Goal: Check status: Check status

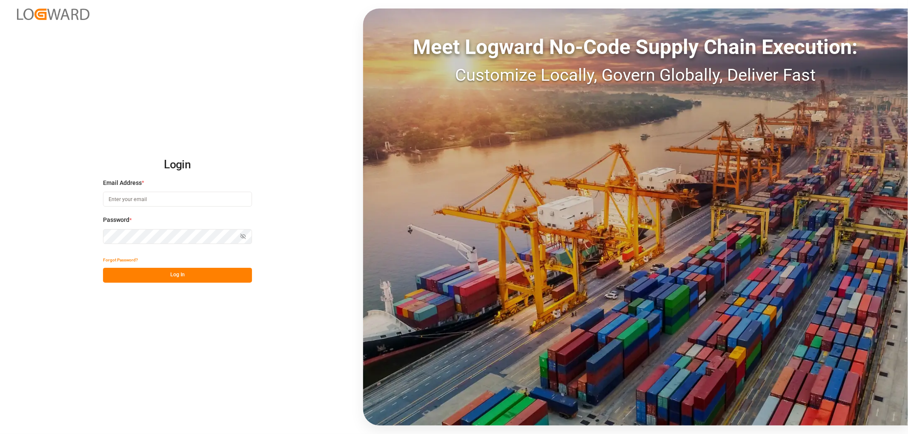
type input "[EMAIL_ADDRESS][DOMAIN_NAME]"
click at [186, 277] on button "Log In" at bounding box center [177, 275] width 149 height 15
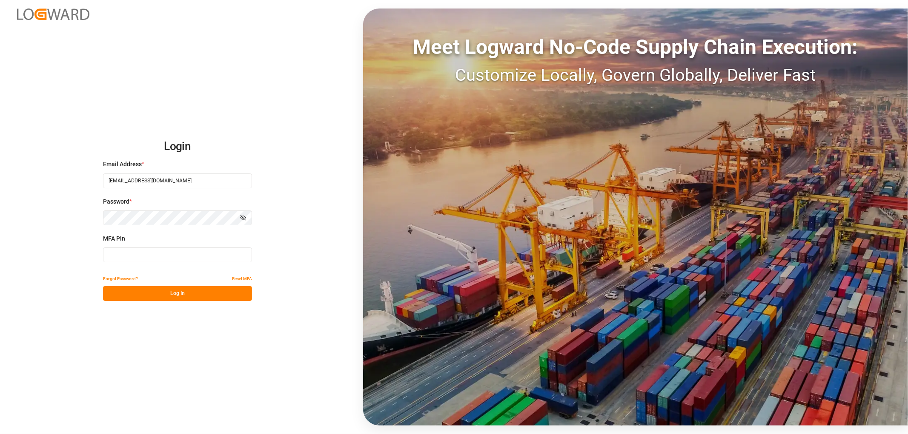
click at [176, 254] on input at bounding box center [177, 255] width 149 height 15
type input "699738"
click at [174, 295] on button "Log In" at bounding box center [177, 293] width 149 height 15
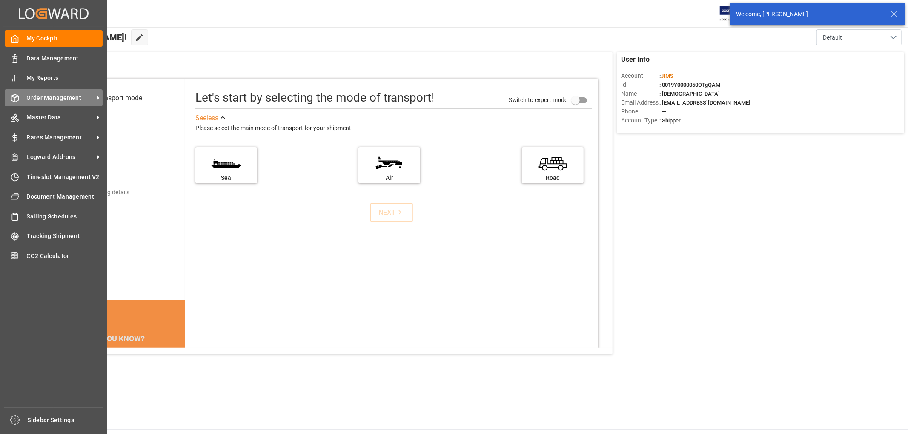
click at [43, 98] on span "Order Management" at bounding box center [60, 98] width 67 height 9
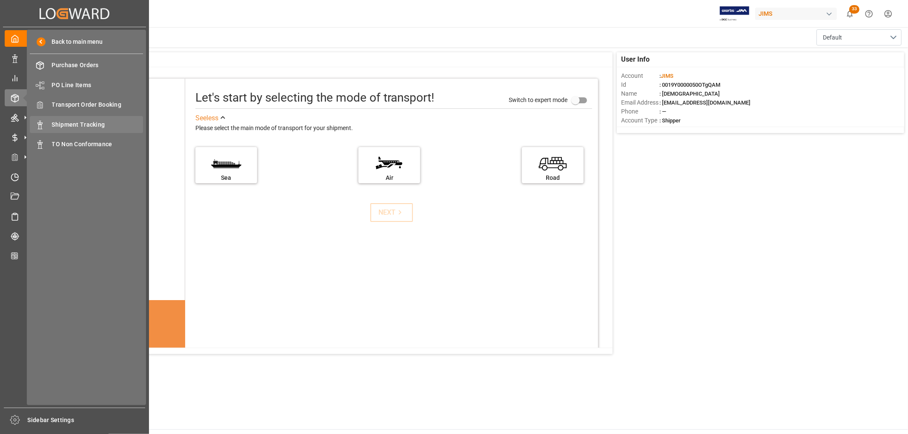
click at [85, 125] on span "Shipment Tracking" at bounding box center [97, 124] width 91 height 9
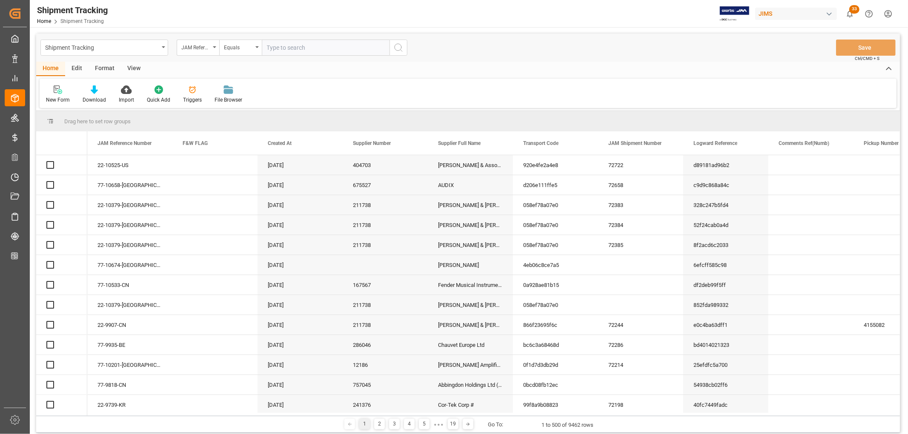
click at [294, 49] on input "text" at bounding box center [326, 48] width 128 height 16
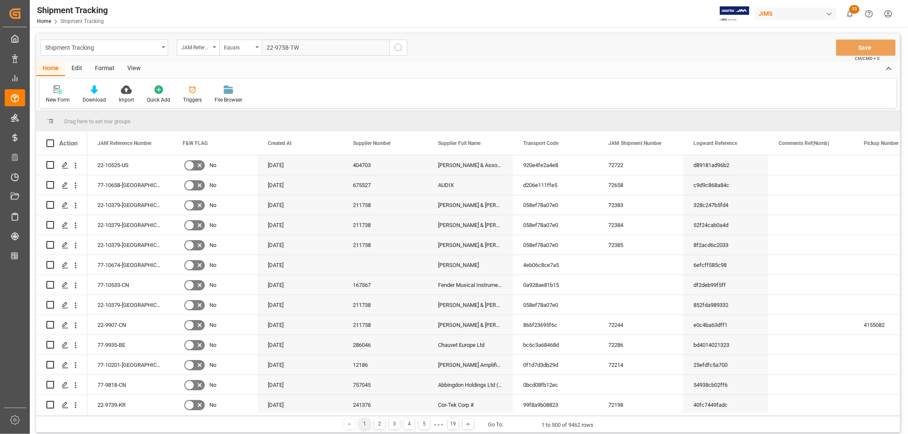
type input "22-9758-TW"
click at [400, 49] on icon "search button" at bounding box center [398, 48] width 10 height 10
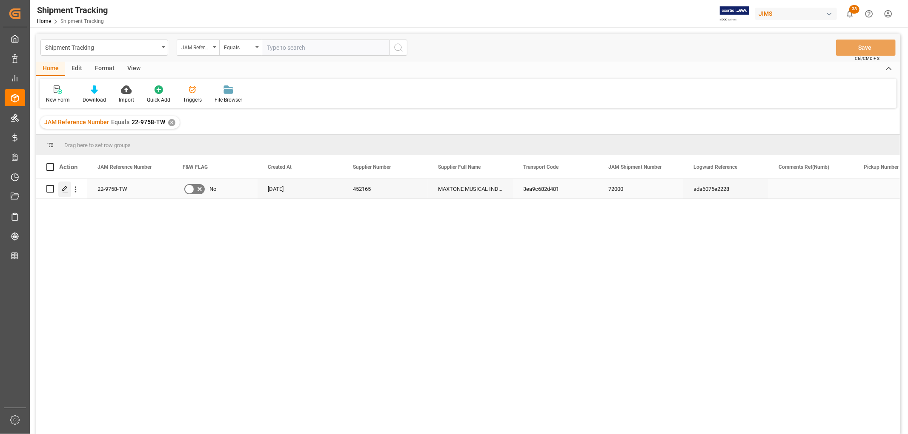
click at [66, 190] on icon "Press SPACE to select this row." at bounding box center [65, 189] width 7 height 7
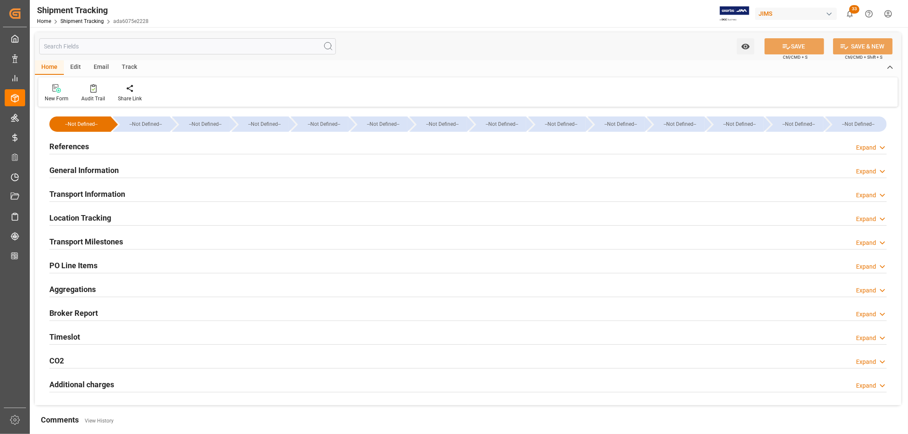
type input "[DATE] 09:30"
type input "[DATE] 12:43"
click at [74, 171] on h2 "General Information" at bounding box center [83, 170] width 69 height 11
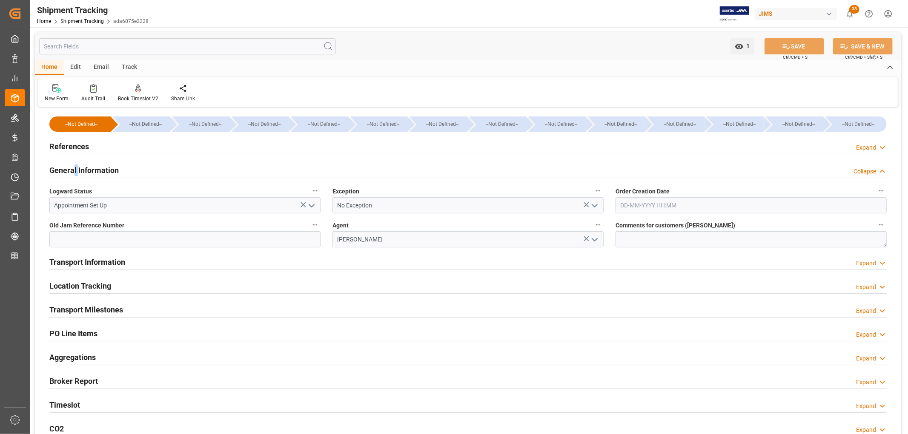
click at [74, 172] on h2 "General Information" at bounding box center [83, 170] width 69 height 11
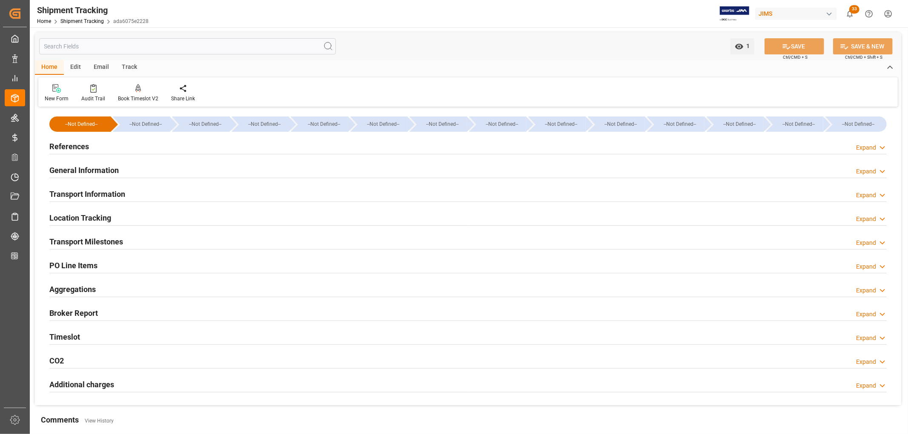
click at [78, 150] on h2 "References" at bounding box center [69, 146] width 40 height 11
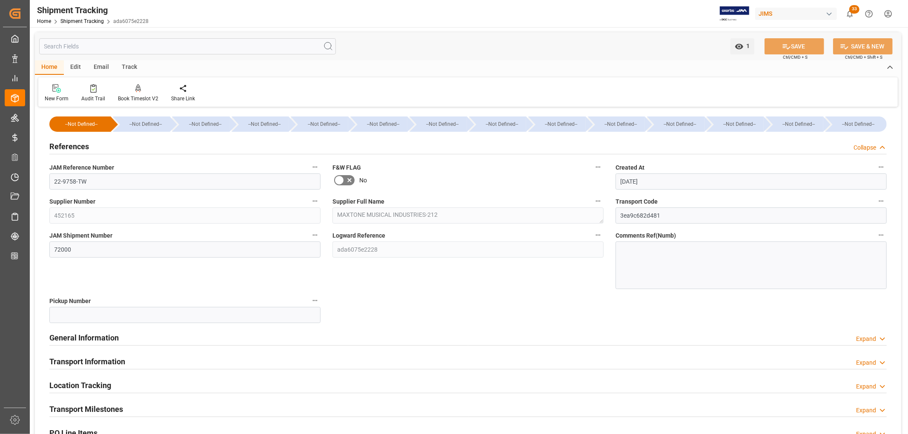
click at [78, 150] on h2 "References" at bounding box center [69, 146] width 40 height 11
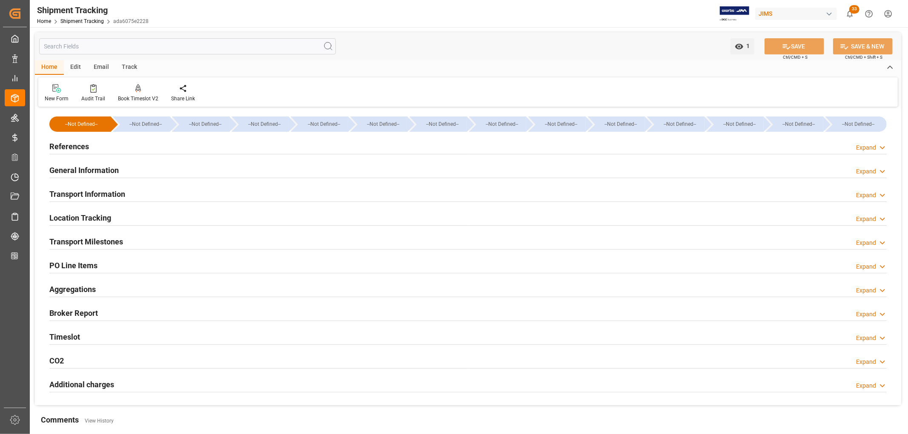
click at [163, 150] on div "References Expand" at bounding box center [467, 146] width 837 height 16
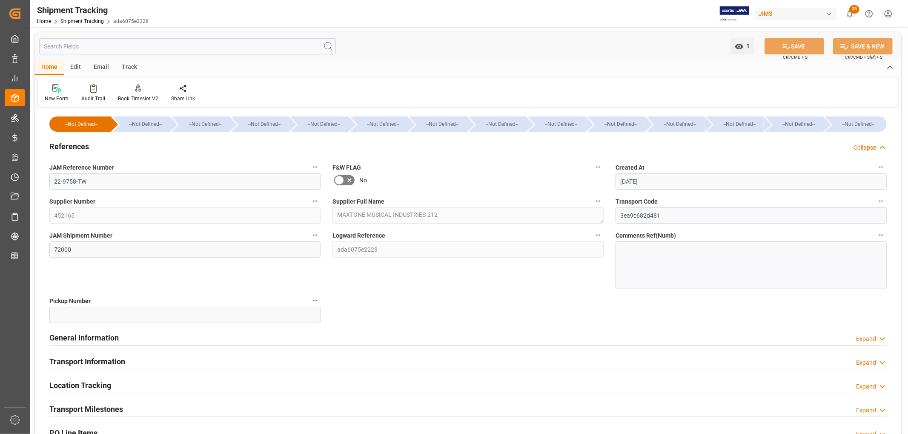
click at [86, 149] on h2 "References" at bounding box center [69, 146] width 40 height 11
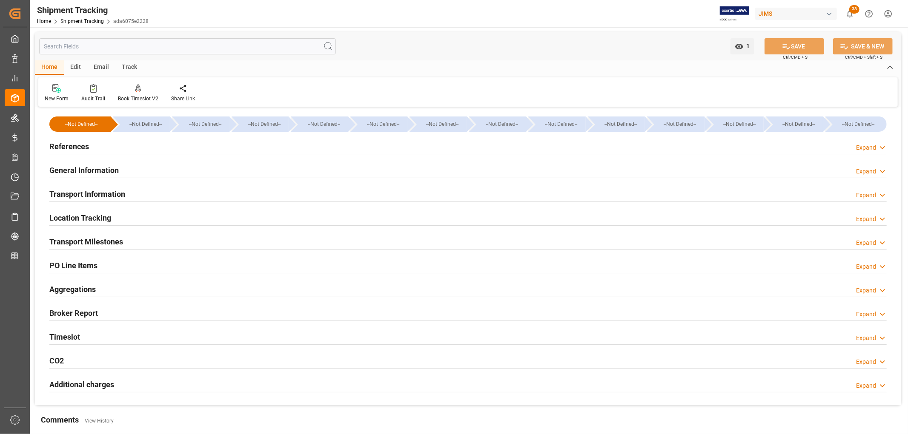
click at [84, 169] on h2 "General Information" at bounding box center [83, 170] width 69 height 11
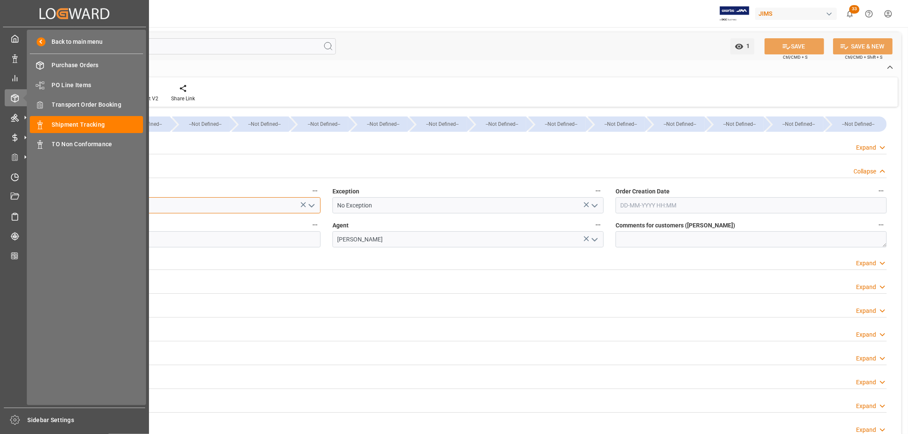
drag, startPoint x: 112, startPoint y: 206, endPoint x: 27, endPoint y: 206, distance: 85.5
click at [27, 206] on div "Created by potrace 1.15, written by [PERSON_NAME] [DATE]-[DATE] Created by potr…" at bounding box center [454, 217] width 908 height 434
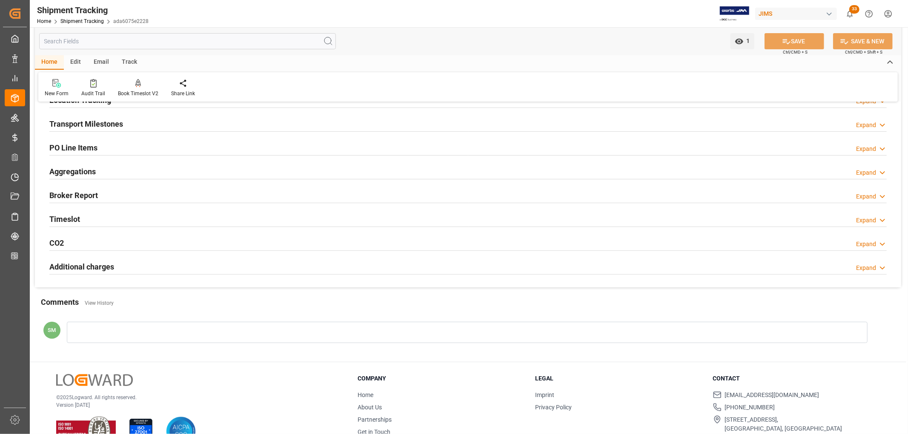
scroll to position [189, 0]
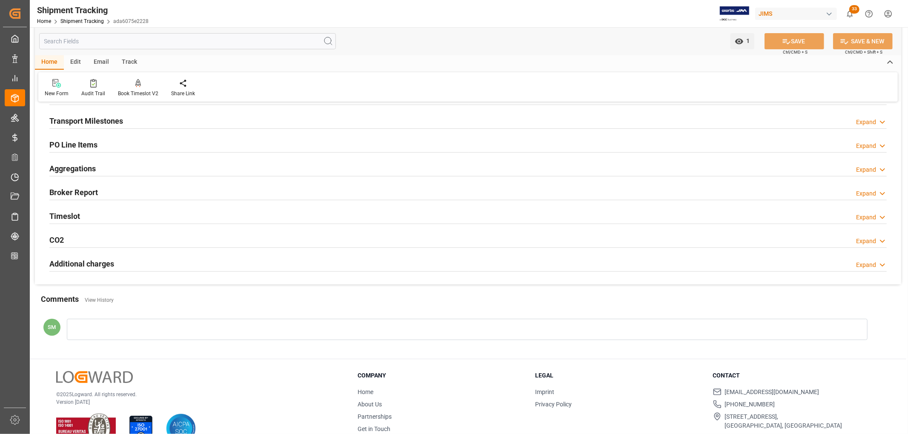
click at [69, 218] on h2 "Timeslot" at bounding box center [64, 216] width 31 height 11
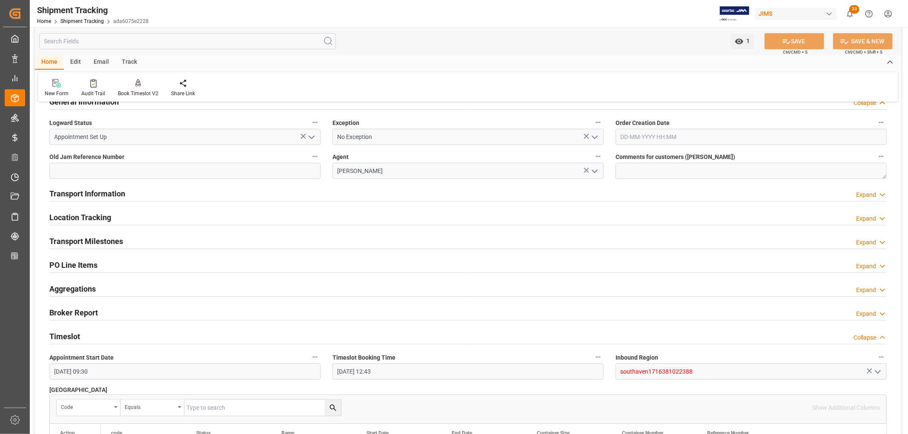
scroll to position [0, 0]
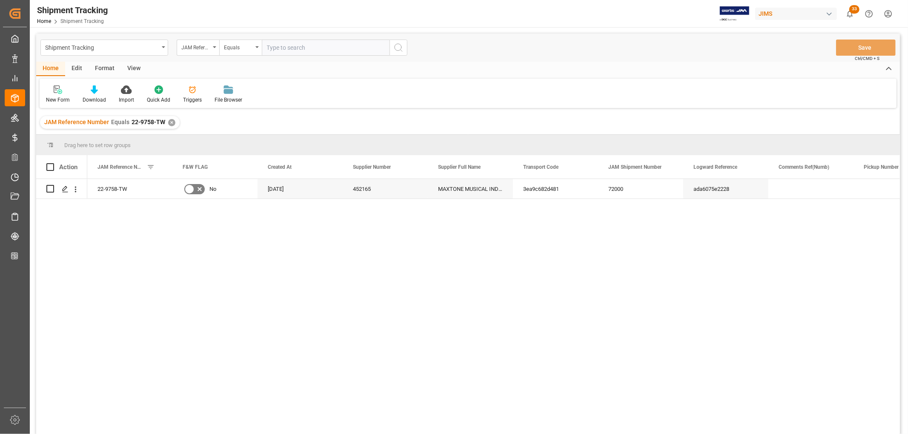
click at [170, 121] on div "✕" at bounding box center [171, 122] width 7 height 7
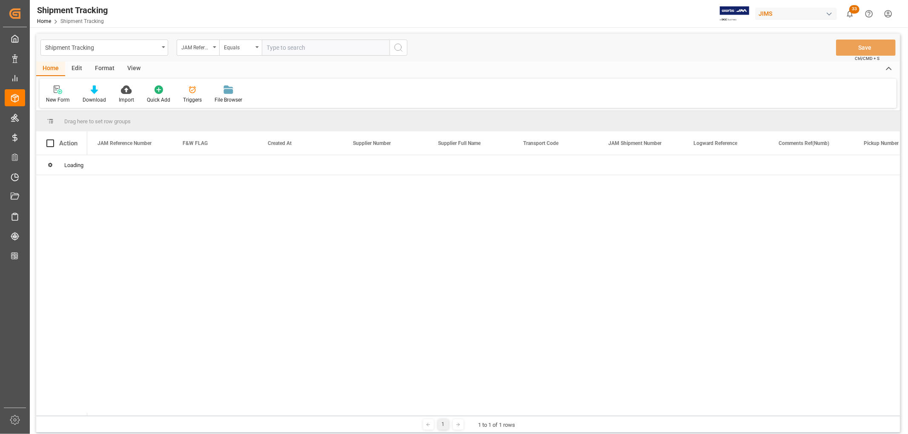
click at [284, 49] on input "text" at bounding box center [326, 48] width 128 height 16
paste input "22-9739-KR"
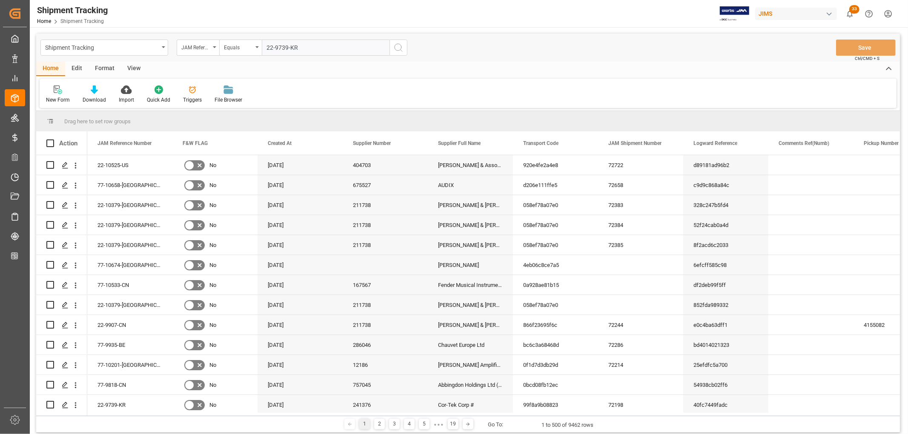
type input "22-9739-KR"
click at [398, 46] on icon "search button" at bounding box center [398, 48] width 10 height 10
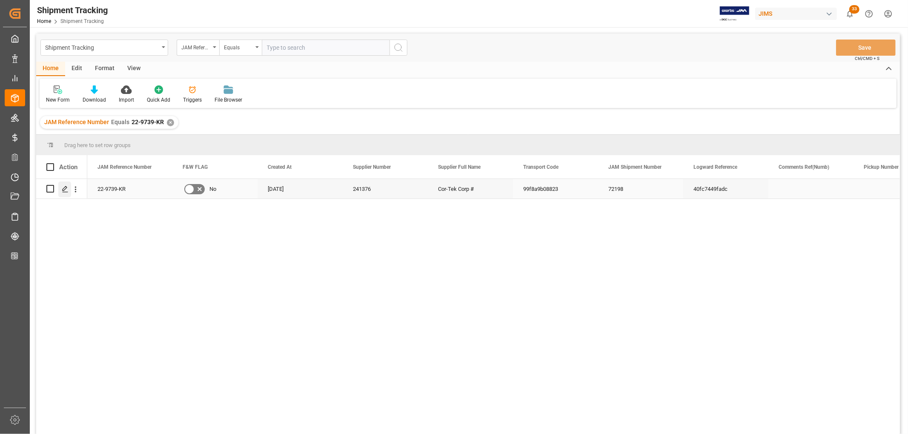
click at [62, 189] on icon "Press SPACE to select this row." at bounding box center [65, 189] width 7 height 7
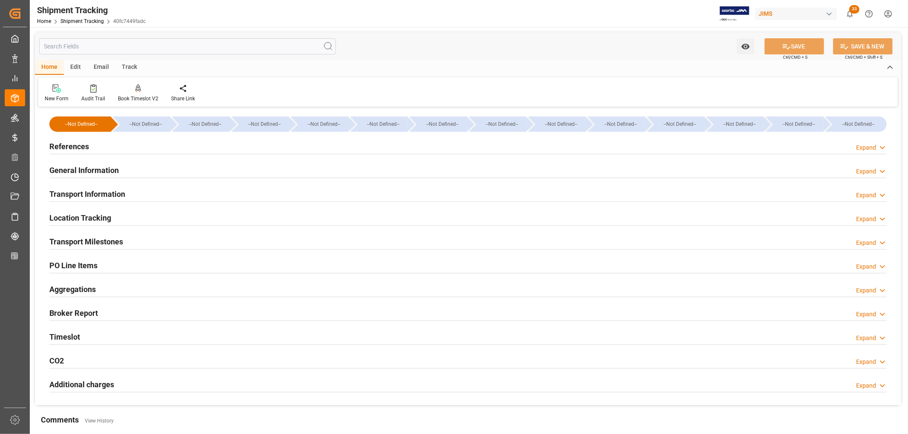
type input "[DATE] 09:00"
type input "[DATE] 12:43"
click at [83, 173] on h2 "General Information" at bounding box center [83, 170] width 69 height 11
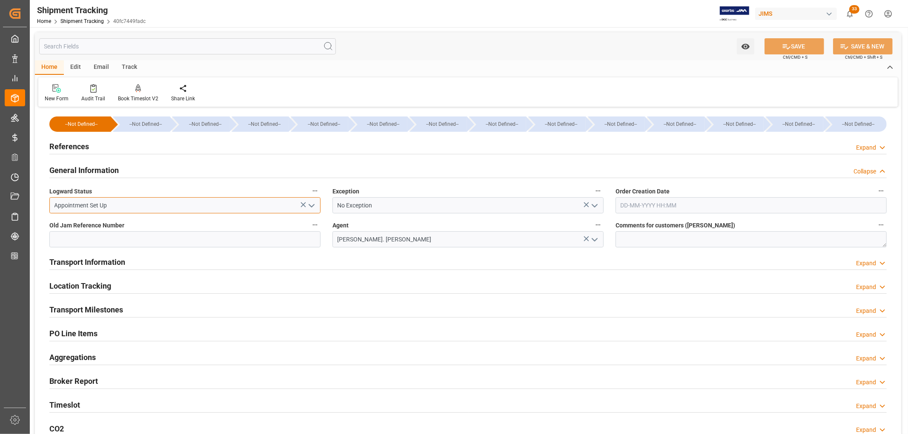
drag, startPoint x: 88, startPoint y: 209, endPoint x: 43, endPoint y: 209, distance: 44.3
click at [43, 209] on div "Appointment Set Up" at bounding box center [185, 205] width 284 height 16
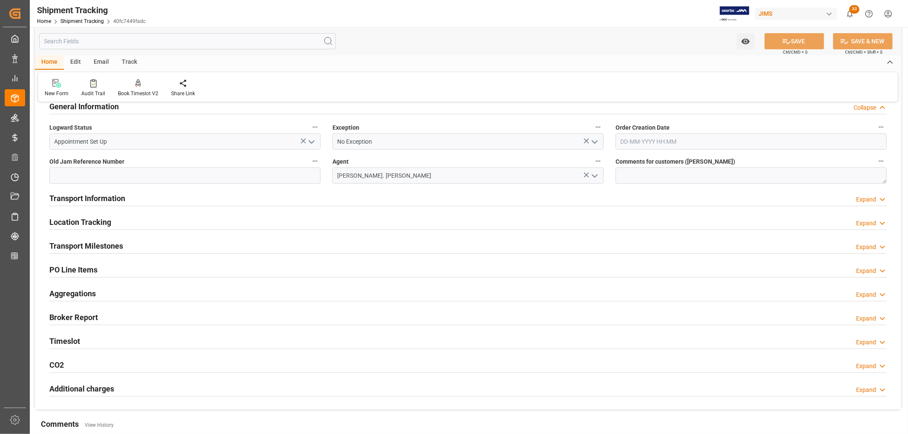
scroll to position [142, 0]
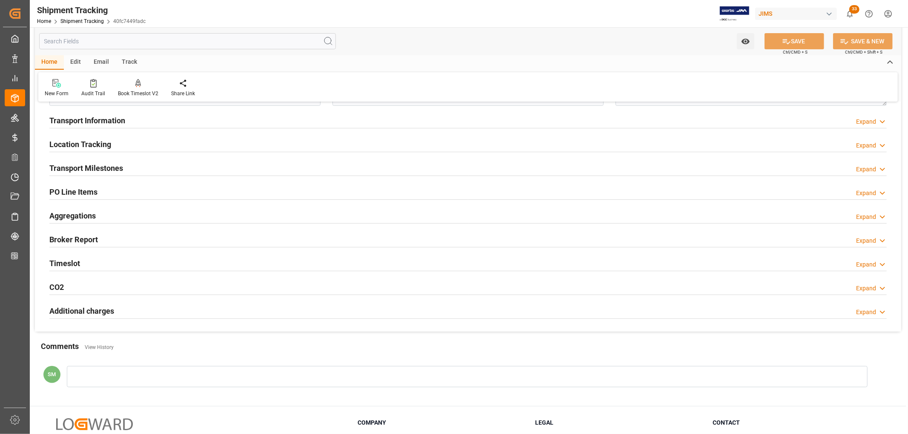
click at [66, 260] on h2 "Timeslot" at bounding box center [64, 263] width 31 height 11
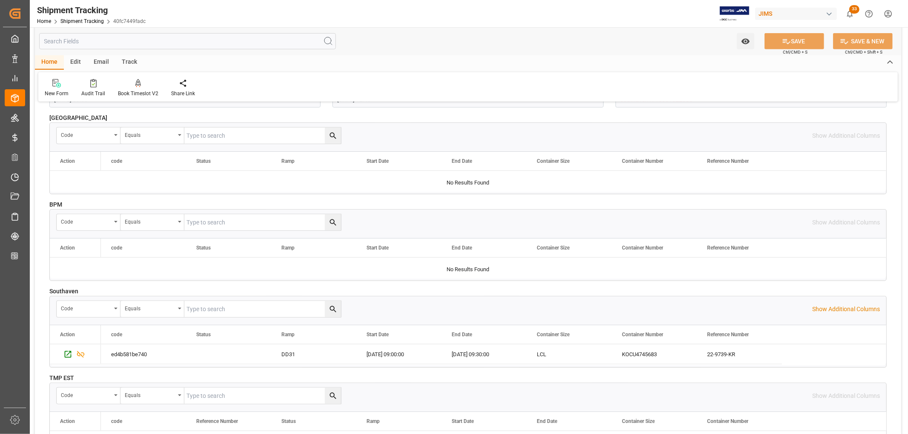
scroll to position [378, 0]
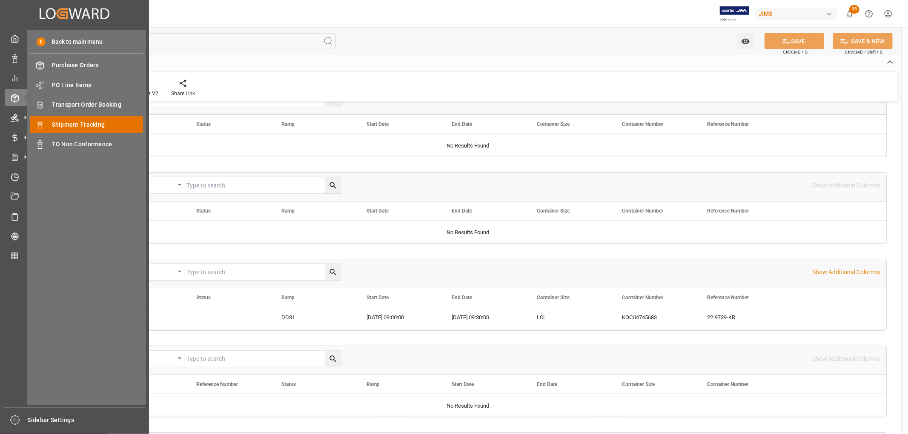
click at [80, 123] on span "Shipment Tracking" at bounding box center [97, 124] width 91 height 9
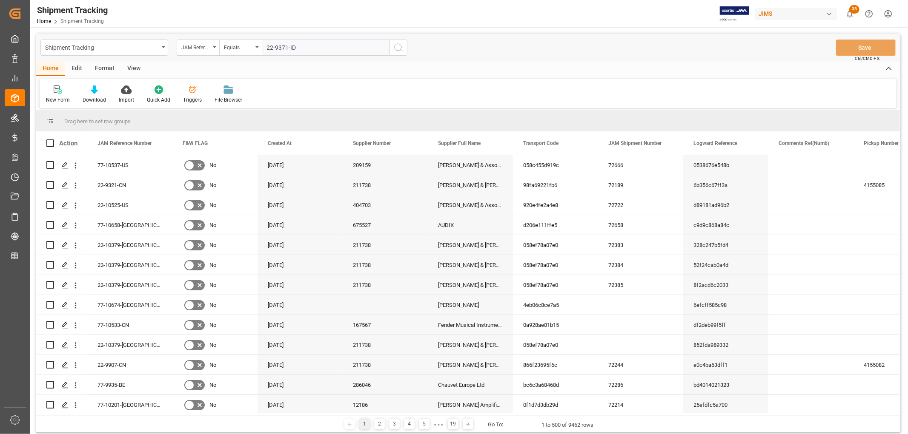
type input "22-9371-ID"
drag, startPoint x: 396, startPoint y: 46, endPoint x: 311, endPoint y: 155, distance: 138.2
click at [396, 46] on icon "search button" at bounding box center [398, 48] width 10 height 10
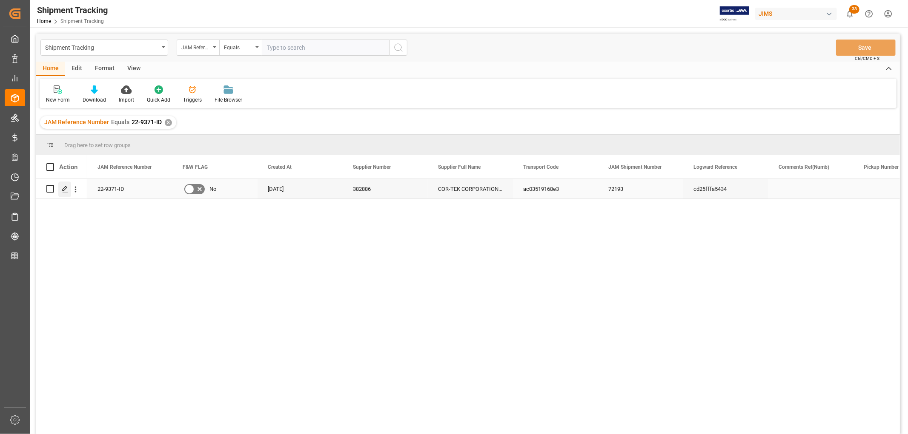
click at [65, 189] on icon "Press SPACE to select this row." at bounding box center [65, 189] width 7 height 7
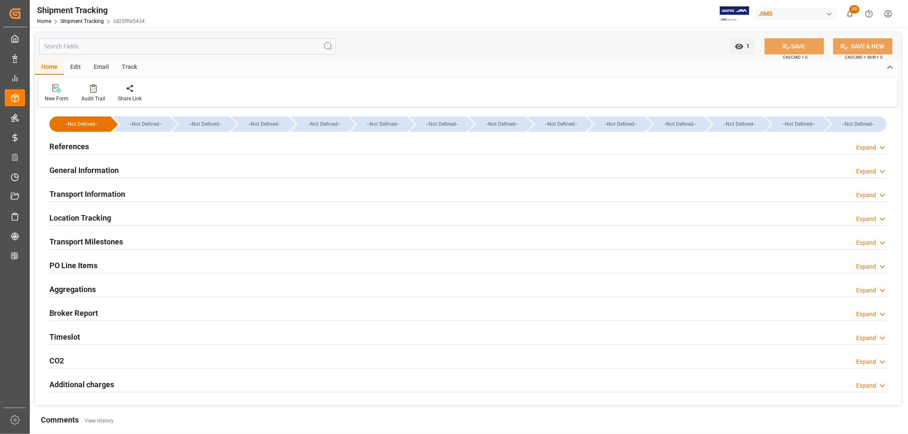
type input "CNC Line-Cheng Lie Navigation Co. Ltd."
type input "5BFP5"
type input "54194"
type input "[DATE] 11:59"
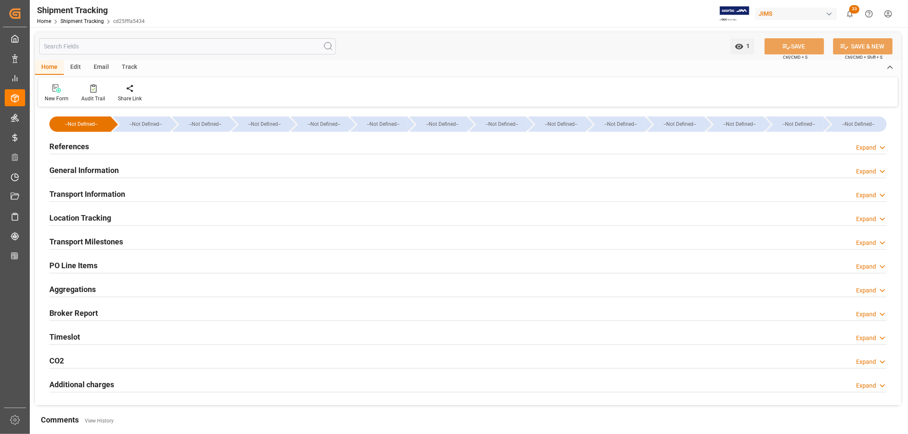
type input "[DATE] 00:00"
type input "[DATE] 06:24"
type input "[DATE]"
type input "[DATE] 00:00"
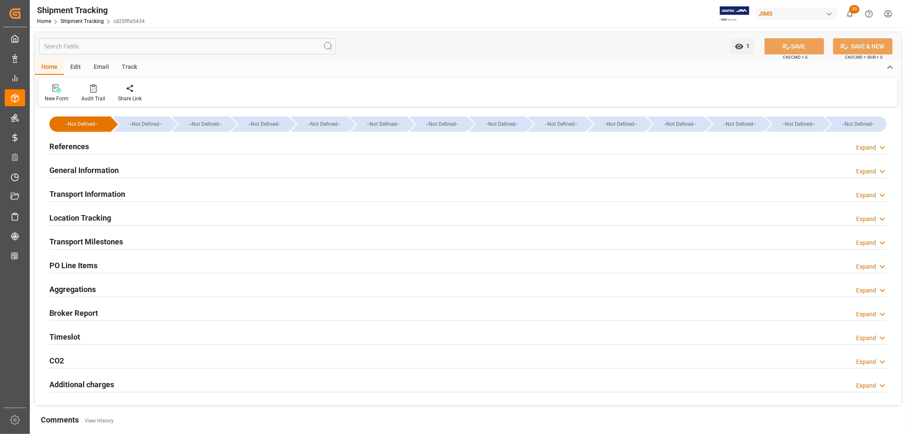
type input "[DATE] 00:00"
click at [78, 166] on h2 "General Information" at bounding box center [83, 170] width 69 height 11
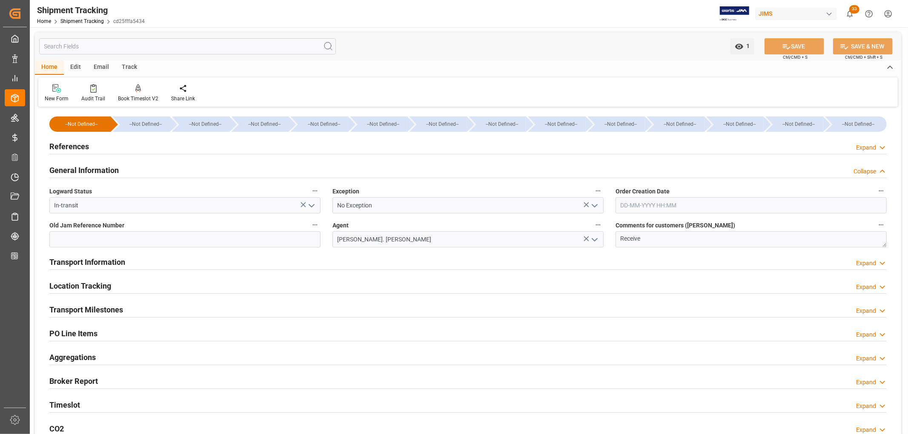
click at [78, 166] on h2 "General Information" at bounding box center [83, 170] width 69 height 11
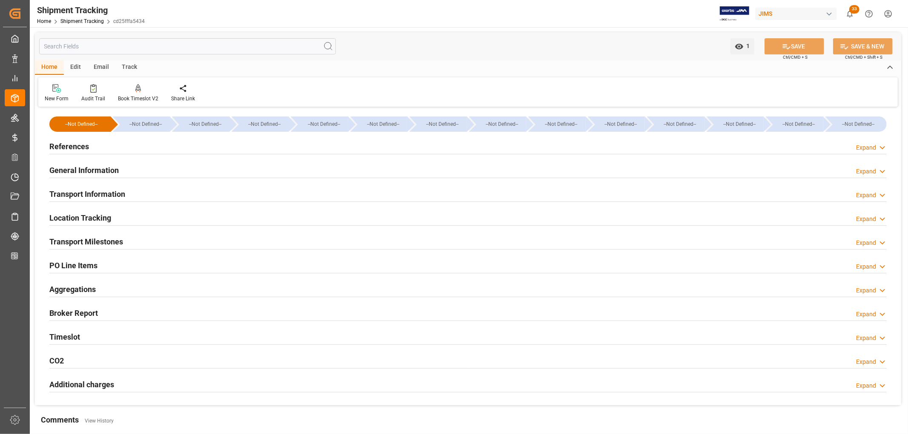
scroll to position [47, 0]
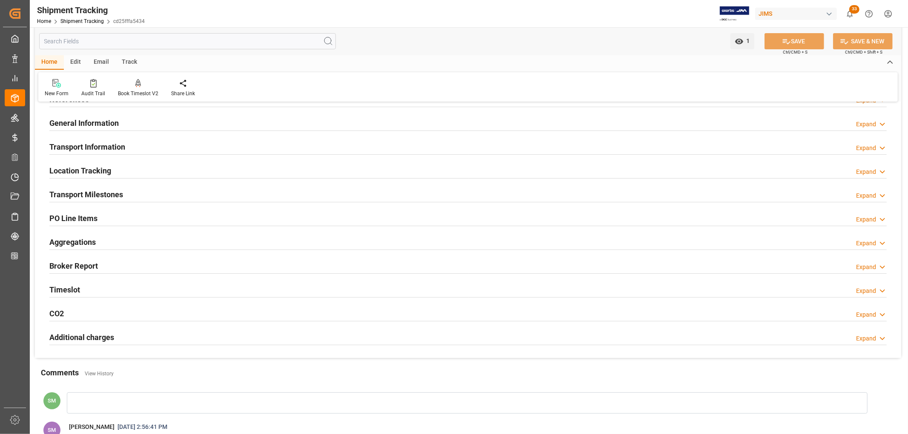
click at [82, 195] on h2 "Transport Milestones" at bounding box center [86, 194] width 74 height 11
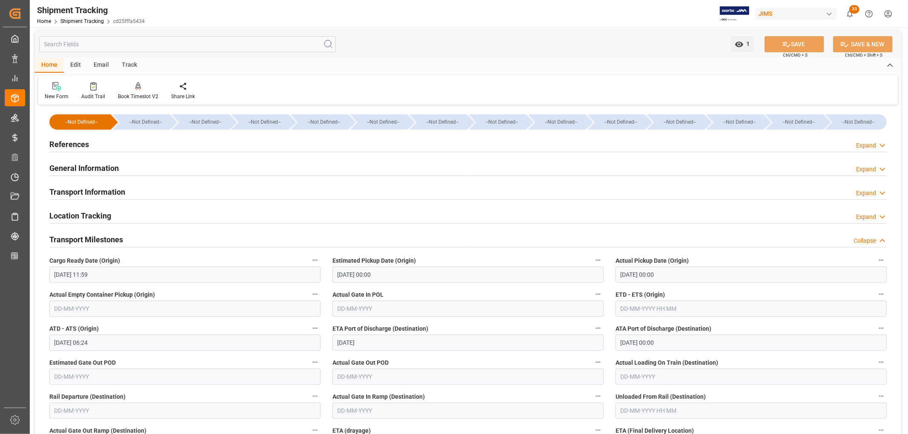
scroll to position [0, 0]
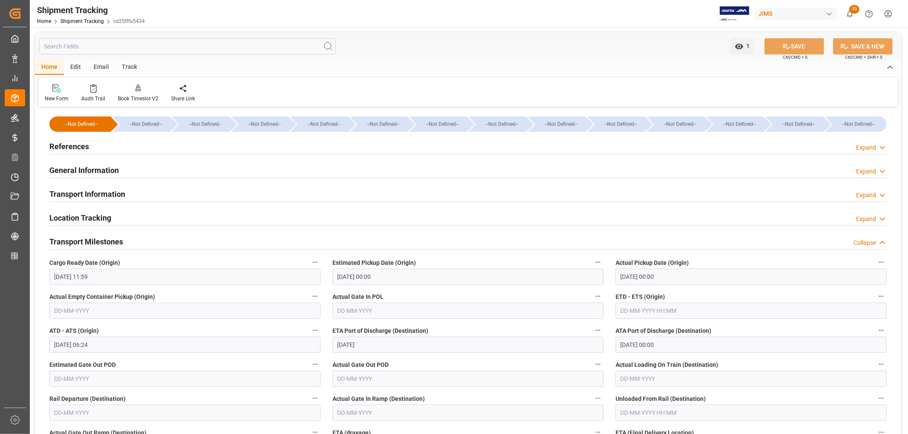
click at [96, 194] on h2 "Transport Information" at bounding box center [87, 194] width 76 height 11
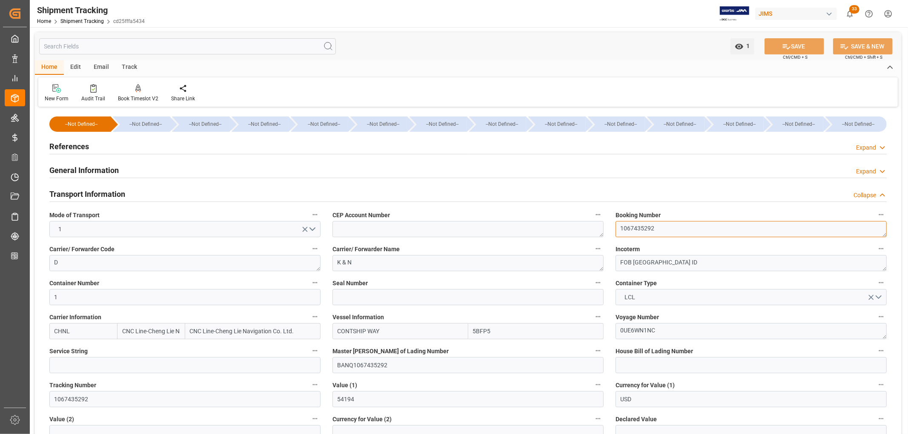
click at [627, 230] on textarea "1067435292" at bounding box center [750, 229] width 271 height 16
drag, startPoint x: 71, startPoint y: 150, endPoint x: 72, endPoint y: 160, distance: 9.8
click at [71, 150] on h2 "References" at bounding box center [69, 146] width 40 height 11
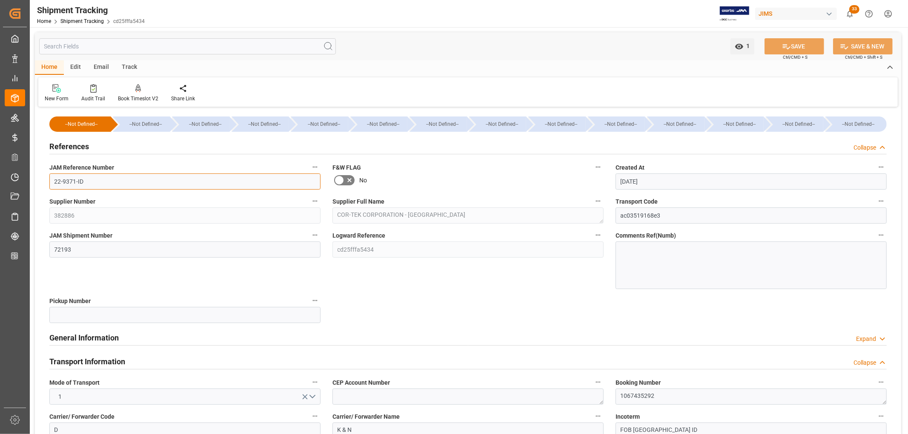
drag, startPoint x: 62, startPoint y: 185, endPoint x: 45, endPoint y: 186, distance: 16.6
click at [45, 186] on div "JAM Reference Number 22-9371-ID" at bounding box center [184, 176] width 283 height 34
